Goal: Navigation & Orientation: Find specific page/section

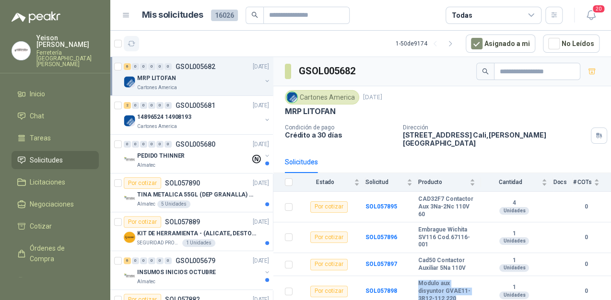
scroll to position [42, 0]
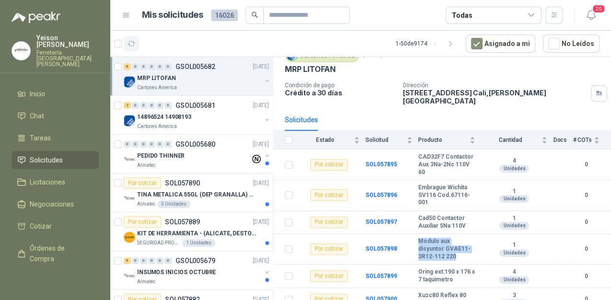
click at [136, 46] on button "button" at bounding box center [131, 43] width 15 height 15
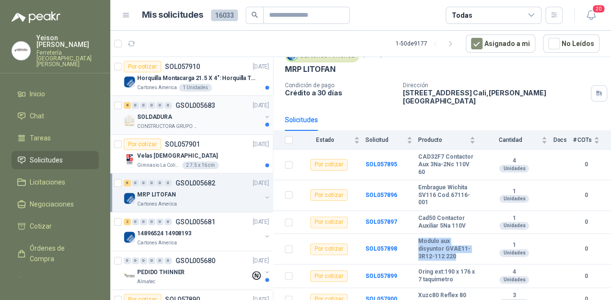
click at [184, 125] on p "CONSTRUCTORA GRUPO FIP" at bounding box center [167, 127] width 60 height 8
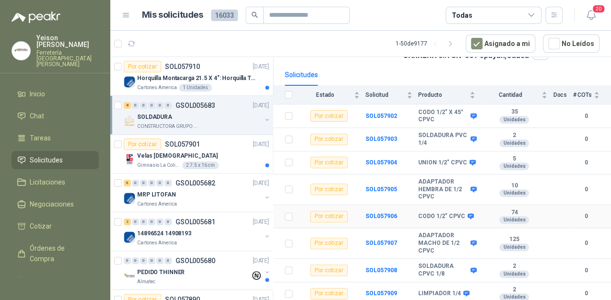
scroll to position [82, 0]
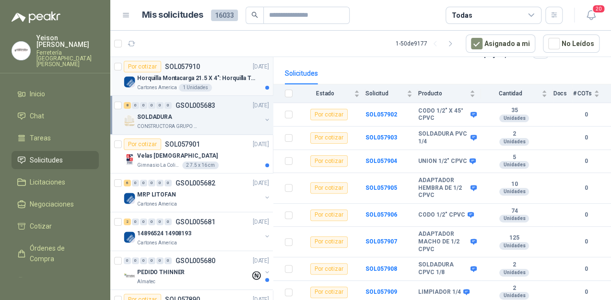
click at [207, 73] on div "Horquilla Montacarga 21.5 X 4": Horquilla Telescopica Overall size 2108 x 660 x…" at bounding box center [203, 78] width 132 height 12
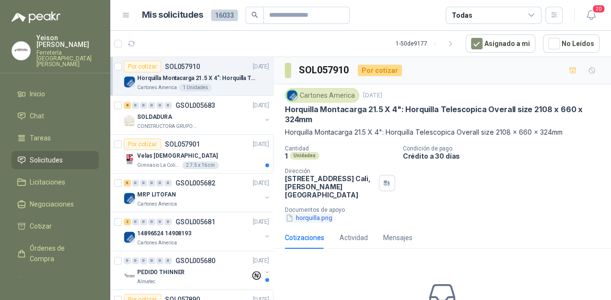
click at [314, 213] on button "horquilla.png" at bounding box center [309, 218] width 48 height 10
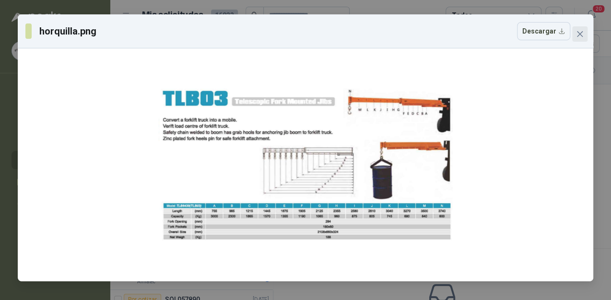
click at [576, 34] on icon "close" at bounding box center [580, 34] width 8 height 8
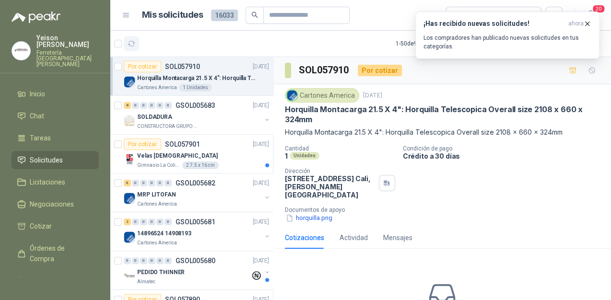
click at [127, 43] on button "button" at bounding box center [131, 43] width 15 height 15
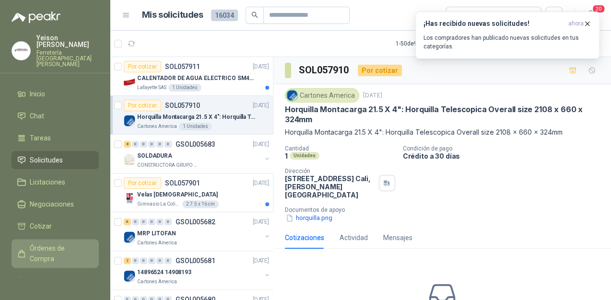
click at [47, 243] on span "Órdenes de Compra" at bounding box center [60, 253] width 60 height 21
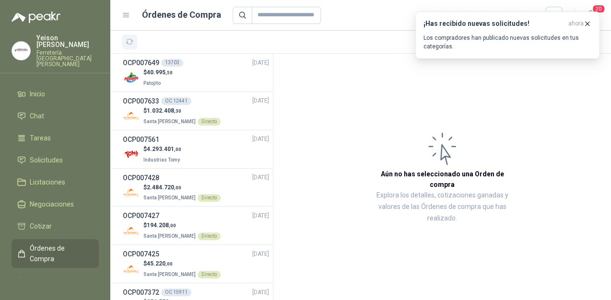
click at [125, 35] on button "button" at bounding box center [129, 42] width 15 height 15
click at [63, 155] on li "Solicitudes" at bounding box center [55, 160] width 76 height 11
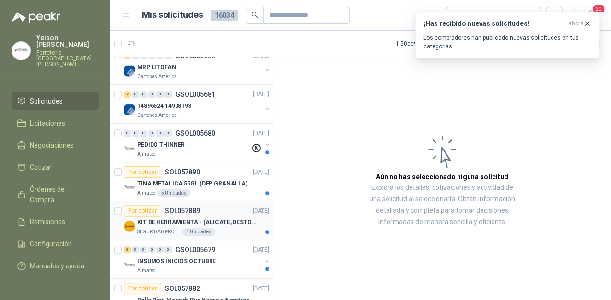
scroll to position [230, 0]
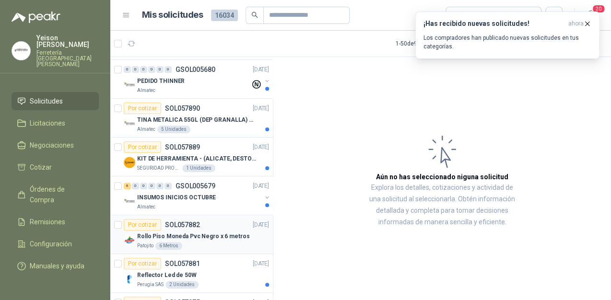
click at [205, 233] on p "Rollo Piso Moneda Pvc Negro x 6 metros" at bounding box center [193, 236] width 112 height 9
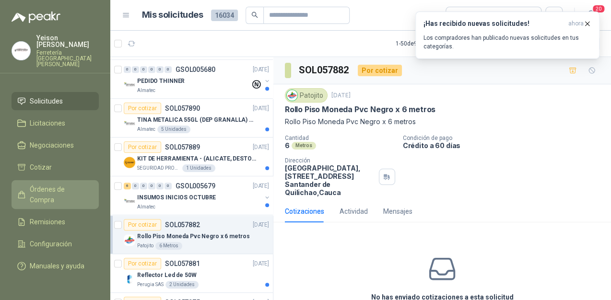
click at [48, 184] on span "Órdenes de Compra" at bounding box center [60, 194] width 60 height 21
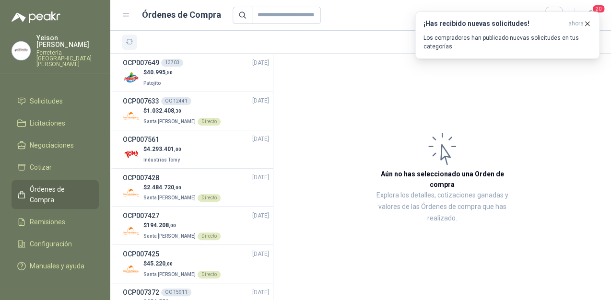
click at [129, 46] on icon "button" at bounding box center [130, 42] width 8 height 8
click at [589, 23] on icon "button" at bounding box center [587, 24] width 8 height 8
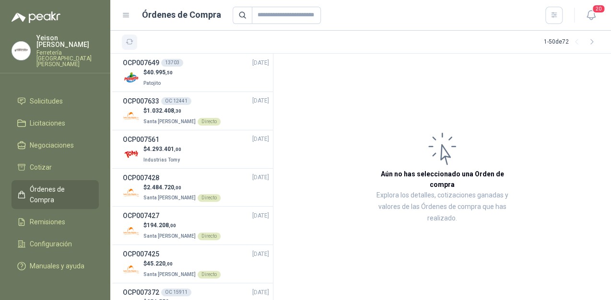
click at [130, 41] on icon "button" at bounding box center [130, 42] width 8 height 8
click at [61, 118] on span "Licitaciones" at bounding box center [47, 123] width 35 height 11
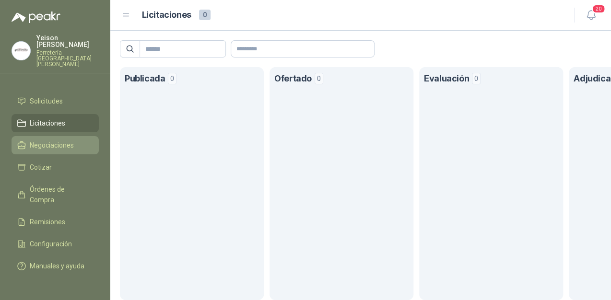
click at [45, 140] on span "Negociaciones" at bounding box center [52, 145] width 44 height 11
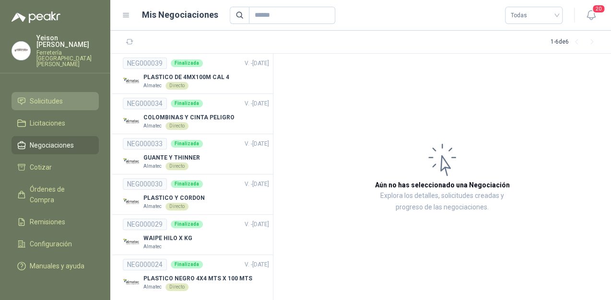
click at [52, 96] on span "Solicitudes" at bounding box center [46, 101] width 33 height 11
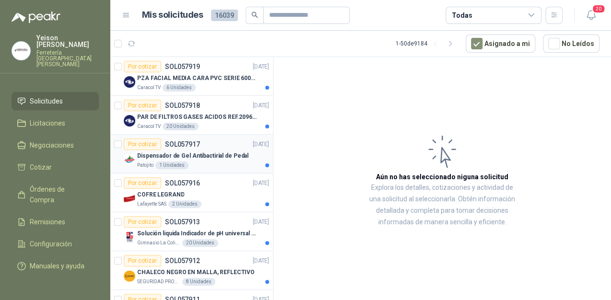
click at [183, 153] on p "Dispensador de Gel Antibactirial de Pedal" at bounding box center [192, 155] width 111 height 9
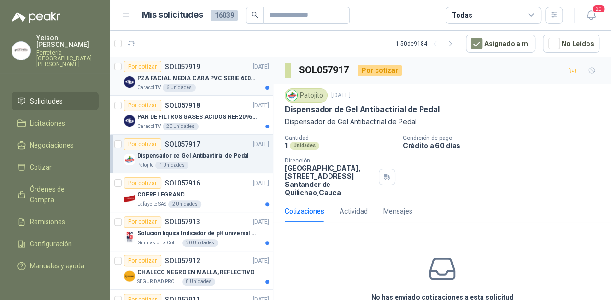
click at [189, 81] on p "PZA FACIAL MEDIA CARA PVC SERIE 6000 3M" at bounding box center [196, 78] width 119 height 9
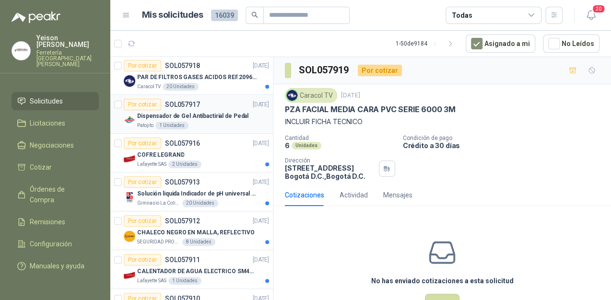
scroll to position [77, 0]
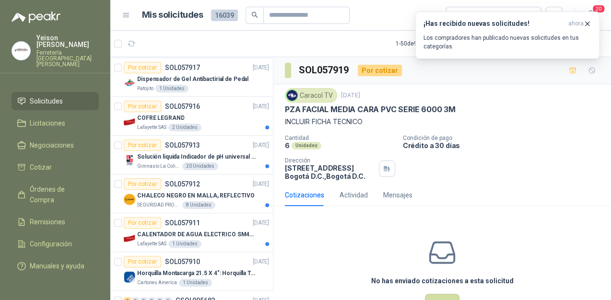
click at [139, 42] on article "1 - 50 de 9184 Asignado a mi No Leídos" at bounding box center [360, 44] width 500 height 26
click at [135, 43] on button "button" at bounding box center [131, 43] width 15 height 15
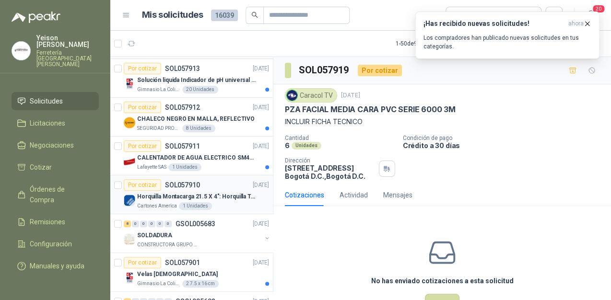
scroll to position [268, 0]
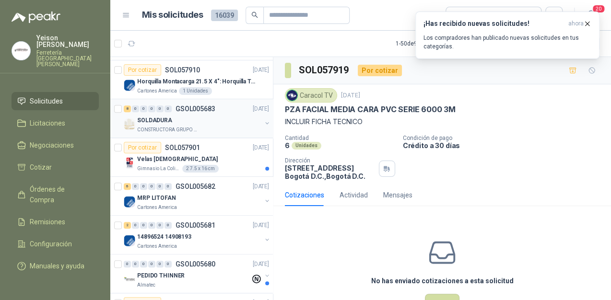
click at [218, 126] on div "CONSTRUCTORA GRUPO FIP" at bounding box center [199, 130] width 124 height 8
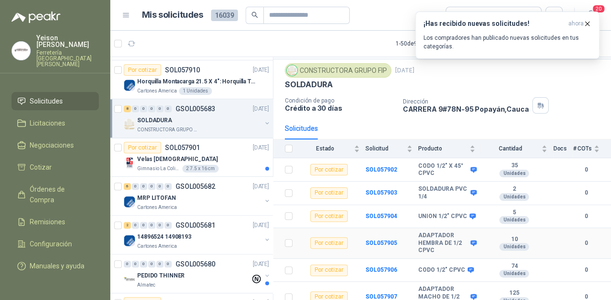
scroll to position [38, 0]
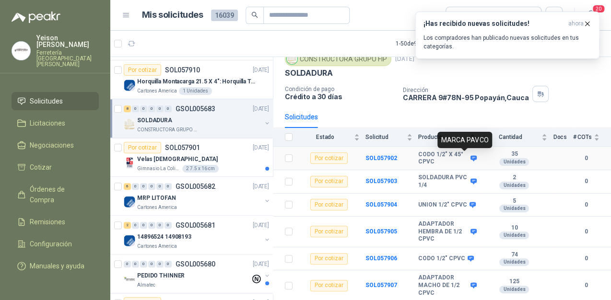
click at [470, 157] on icon at bounding box center [473, 158] width 6 height 6
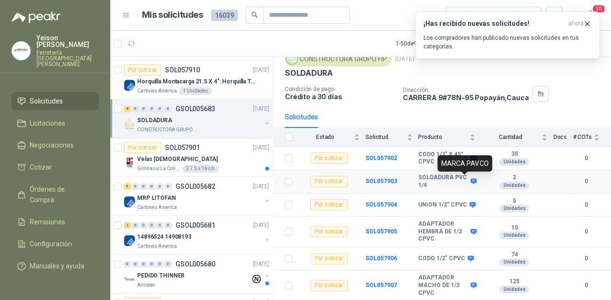
click at [470, 179] on icon at bounding box center [473, 181] width 7 height 7
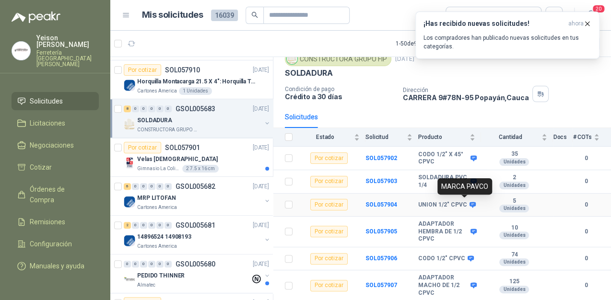
click at [469, 202] on icon at bounding box center [472, 205] width 6 height 6
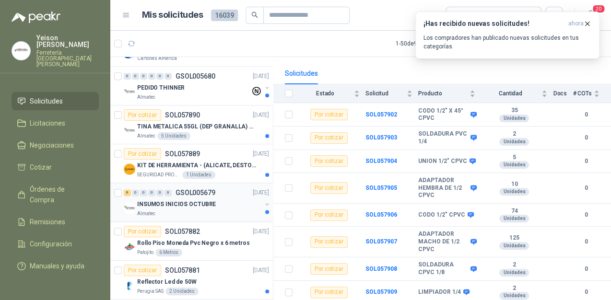
scroll to position [460, 0]
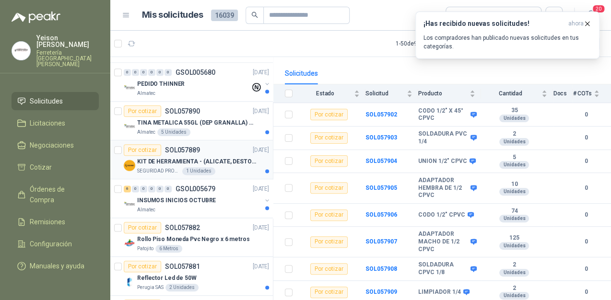
click at [228, 168] on div "SEGURIDAD PROVISER LTDA 1 Unidades" at bounding box center [203, 171] width 132 height 8
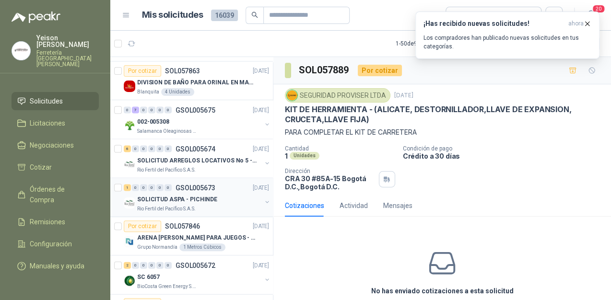
scroll to position [882, 0]
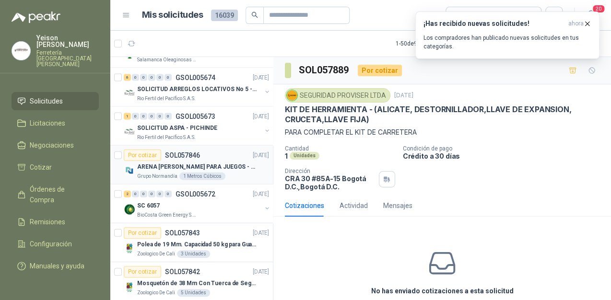
click at [202, 157] on div "Por cotizar SOL057846 [DATE]" at bounding box center [196, 156] width 145 height 12
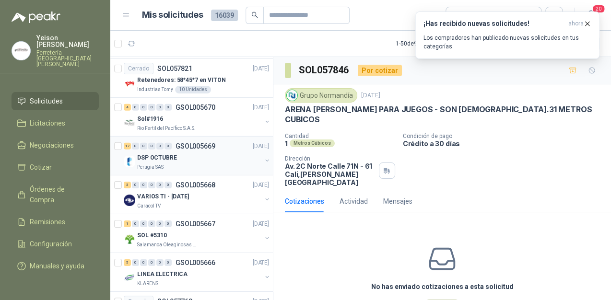
scroll to position [1265, 0]
